Goal: Participate in discussion: Engage in conversation with other users on a specific topic

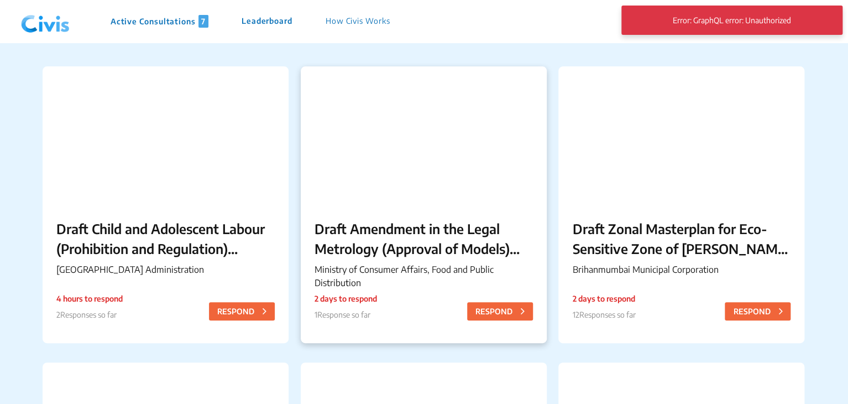
scroll to position [86, 0]
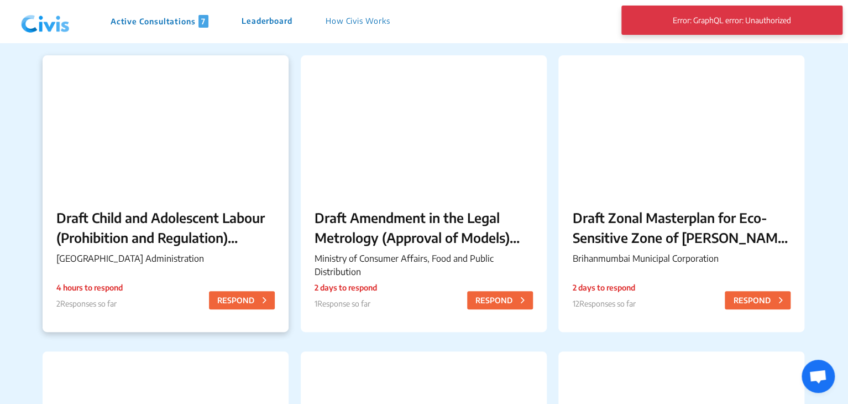
click at [125, 233] on p "Draft Child and Adolescent Labour (Prohibition and Regulation) Chandigarh Rules…" at bounding box center [165, 227] width 218 height 40
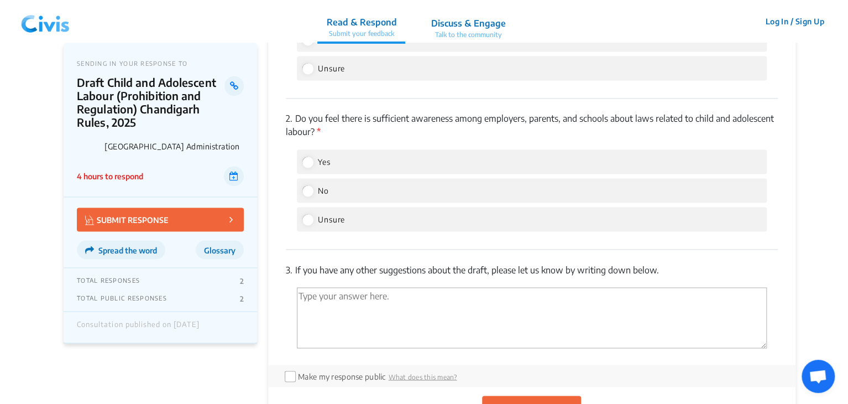
scroll to position [827, 0]
drag, startPoint x: 295, startPoint y: 257, endPoint x: 663, endPoint y: 258, distance: 368.1
click at [663, 264] on p "3. If you have any other suggestions about the draft, please let us know by wri…" at bounding box center [532, 270] width 492 height 13
copy p "If you have any other suggestions about the draft, please let us know by writin…"
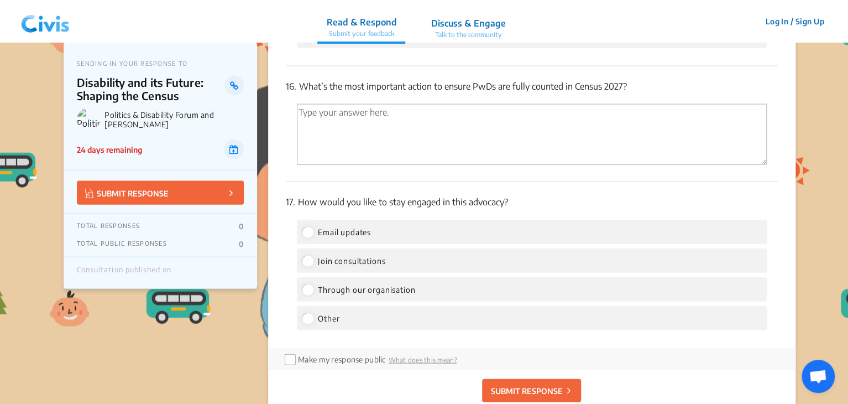
scroll to position [3245, 0]
